Goal: Information Seeking & Learning: Find specific fact

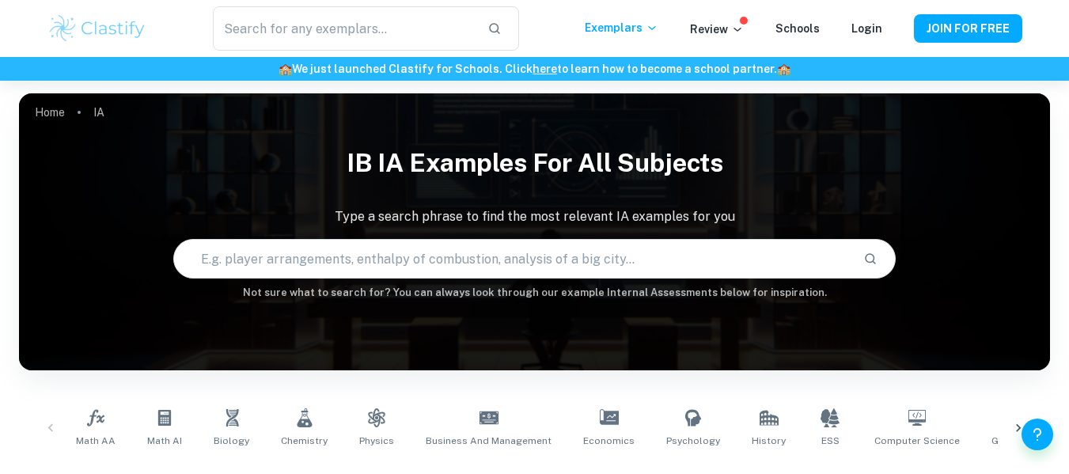
checkbox input "true"
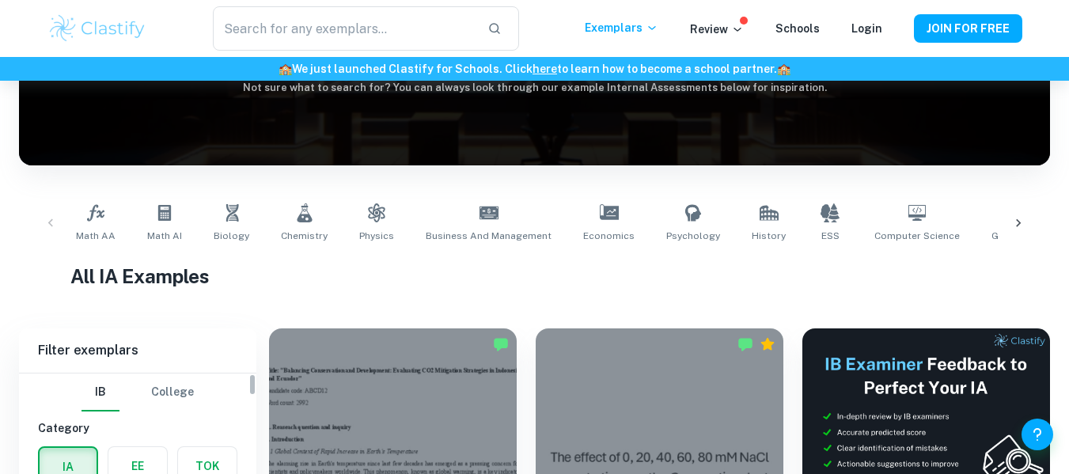
scroll to position [83, 0]
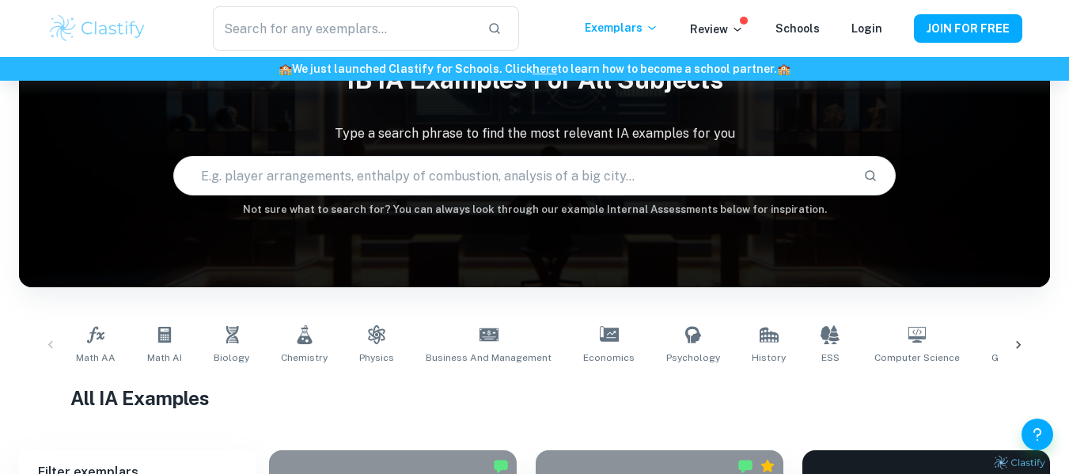
click at [234, 170] on input "text" at bounding box center [512, 175] width 676 height 44
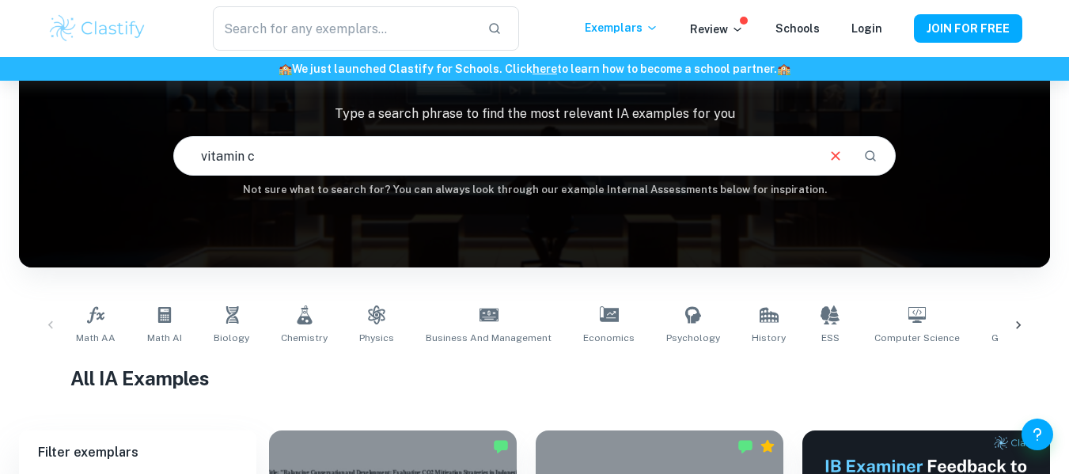
type input "vitamin c"
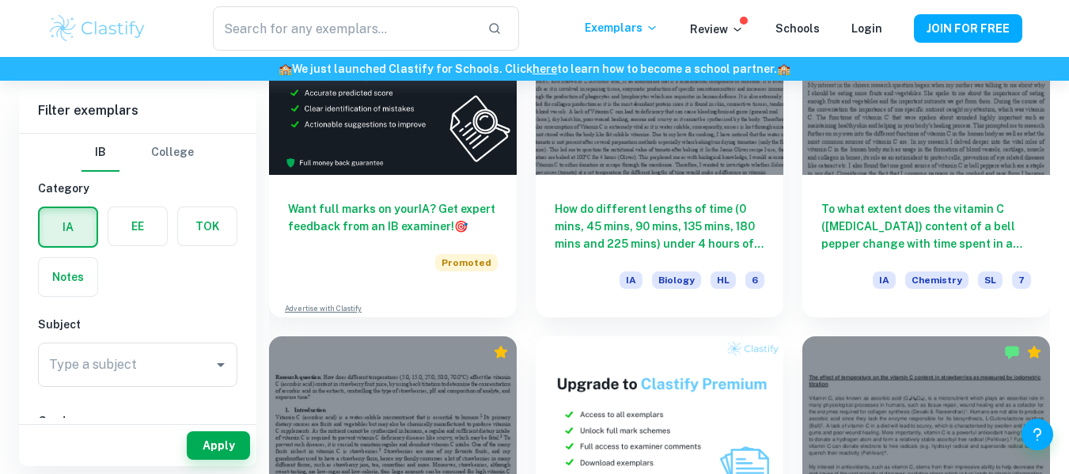
scroll to position [2636, 0]
